Goal: Find specific page/section: Find specific page/section

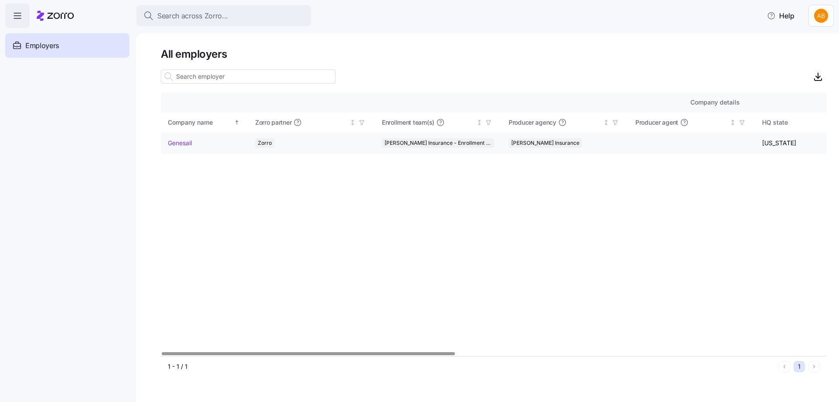
click at [184, 145] on link "Genesail" at bounding box center [180, 142] width 24 height 9
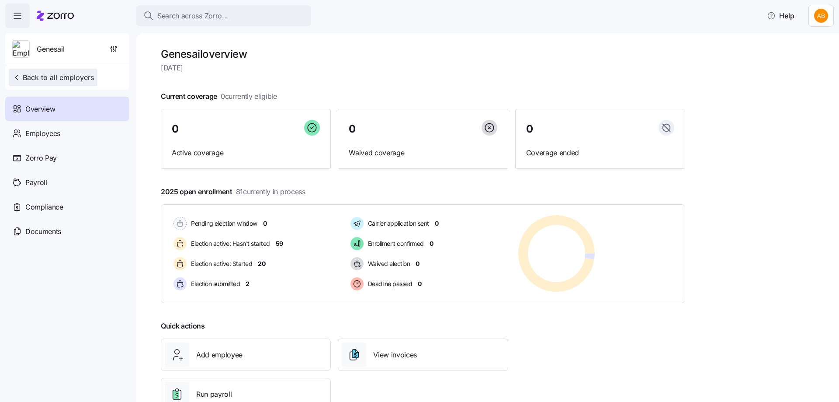
click at [52, 81] on span "Back to all employers" at bounding box center [53, 77] width 82 height 10
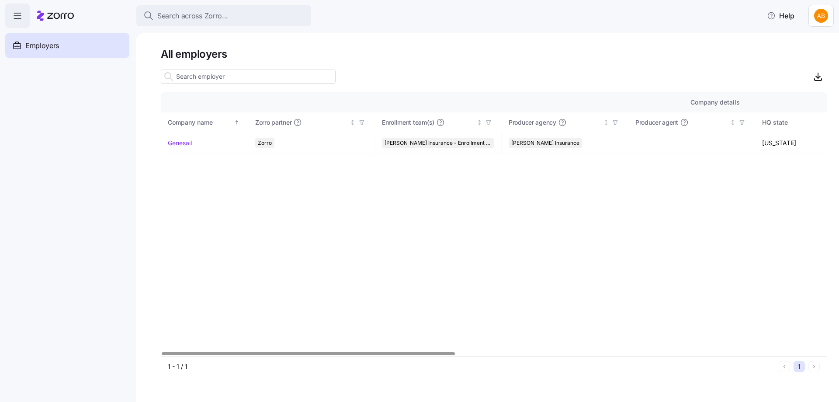
click at [14, 17] on icon "button" at bounding box center [17, 15] width 10 height 10
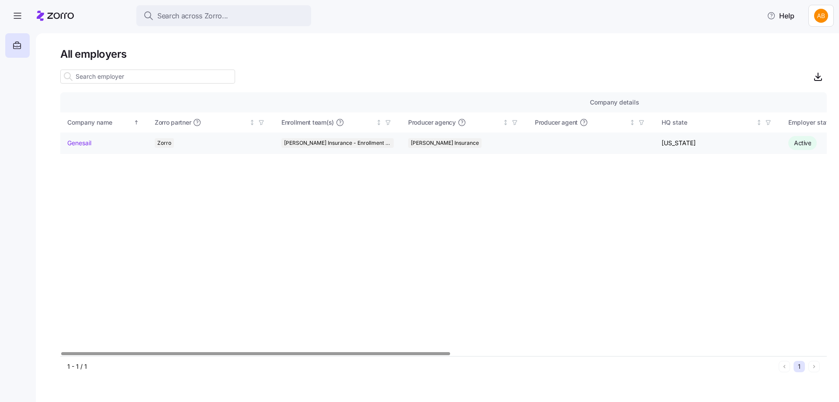
click at [90, 145] on link "Genesail" at bounding box center [79, 142] width 24 height 9
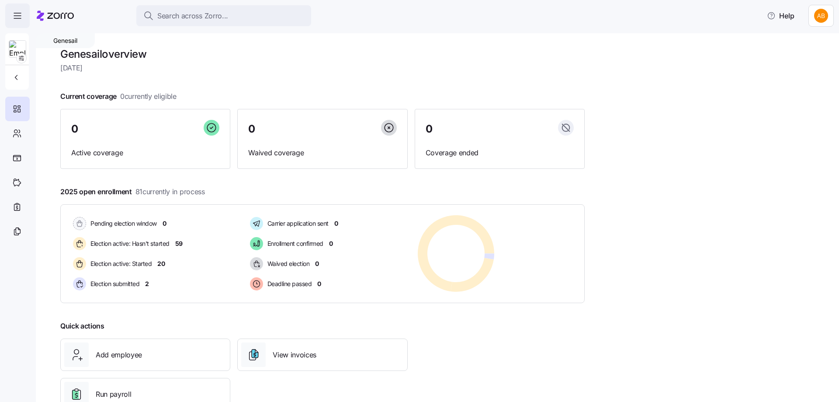
click at [18, 15] on icon "button" at bounding box center [17, 15] width 10 height 10
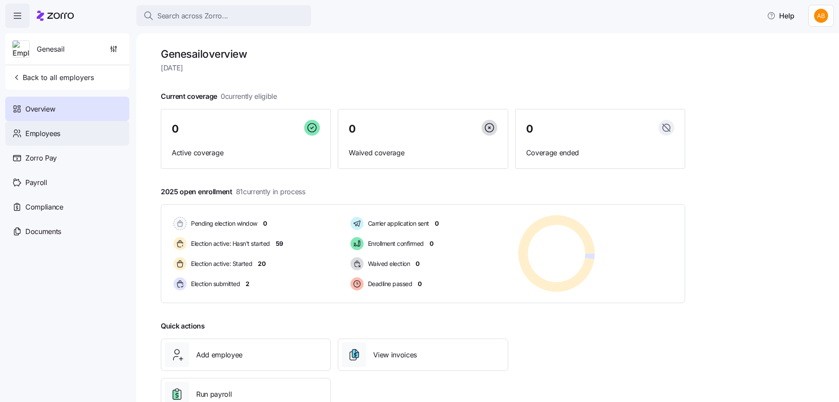
click at [52, 138] on span "Employees" at bounding box center [42, 133] width 35 height 11
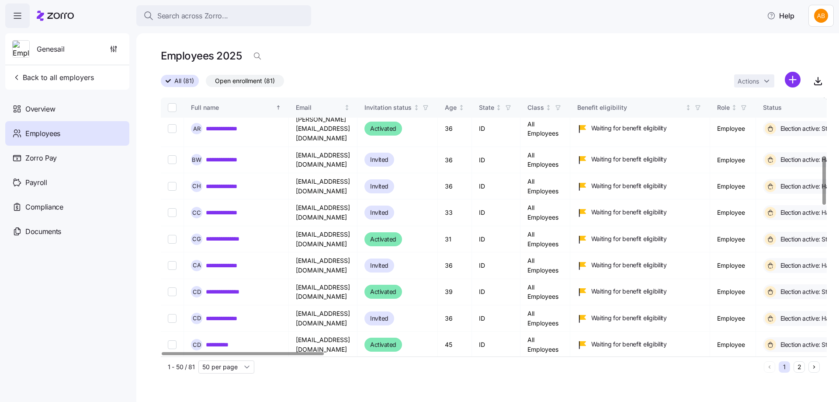
scroll to position [393, 0]
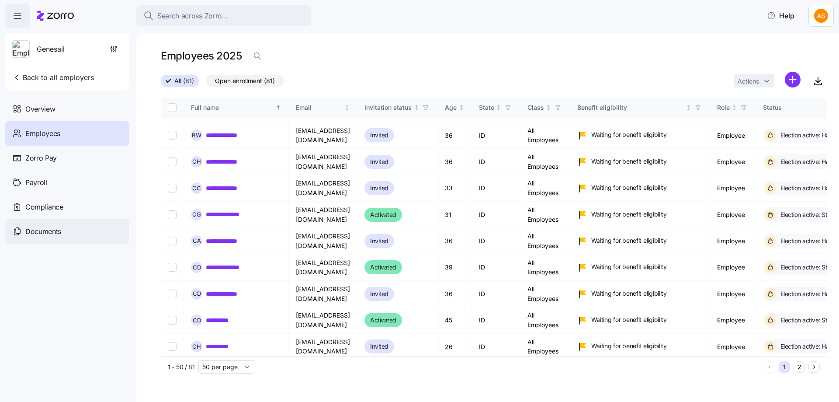
click at [34, 231] on span "Documents" at bounding box center [43, 231] width 36 height 11
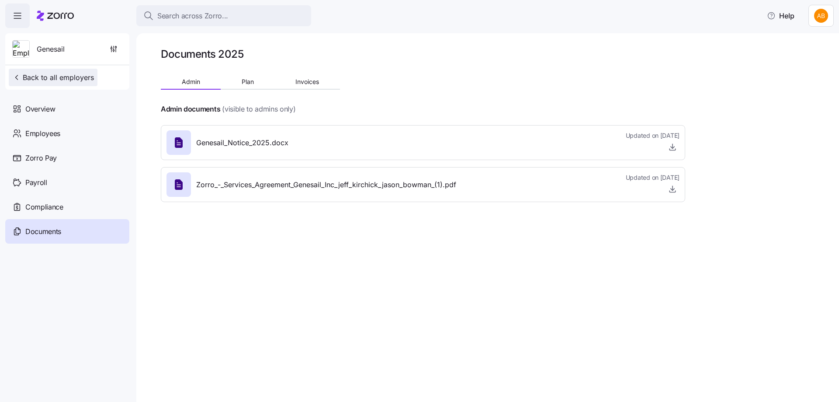
click at [16, 79] on icon "button" at bounding box center [16, 77] width 9 height 9
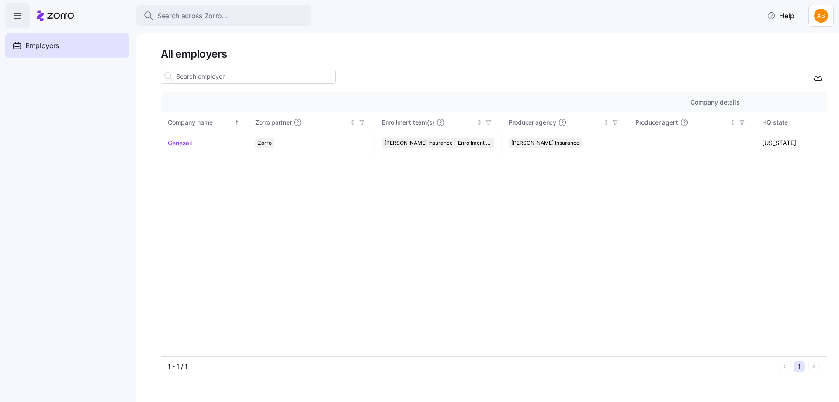
click at [826, 15] on html "Search across Zorro... Help Employers Demo employers Prospects Demo prospects A…" at bounding box center [419, 198] width 839 height 396
click at [801, 69] on div "Log out" at bounding box center [792, 67] width 34 height 10
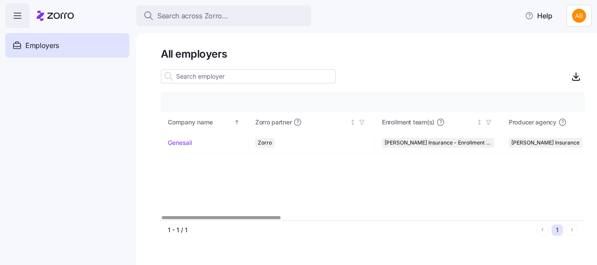
click at [44, 43] on span "Employers" at bounding box center [42, 45] width 34 height 11
click at [181, 143] on link "Genesail" at bounding box center [180, 142] width 24 height 9
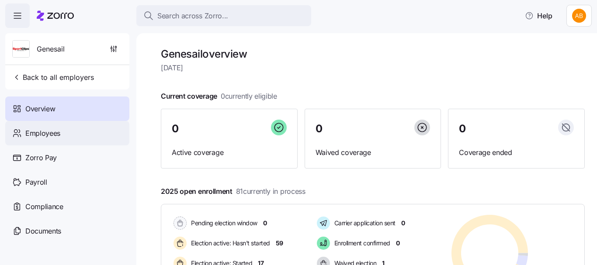
click at [38, 133] on span "Employees" at bounding box center [42, 133] width 35 height 11
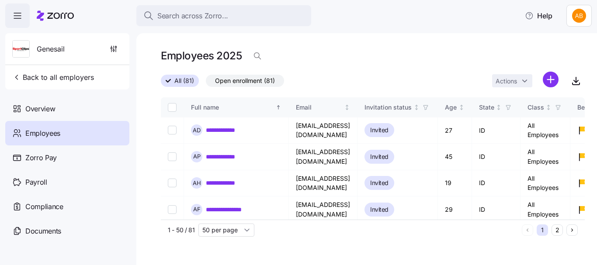
click at [580, 13] on html "**********" at bounding box center [298, 130] width 597 height 260
click at [554, 67] on div "Log out" at bounding box center [550, 67] width 34 height 10
